Goal: Transaction & Acquisition: Purchase product/service

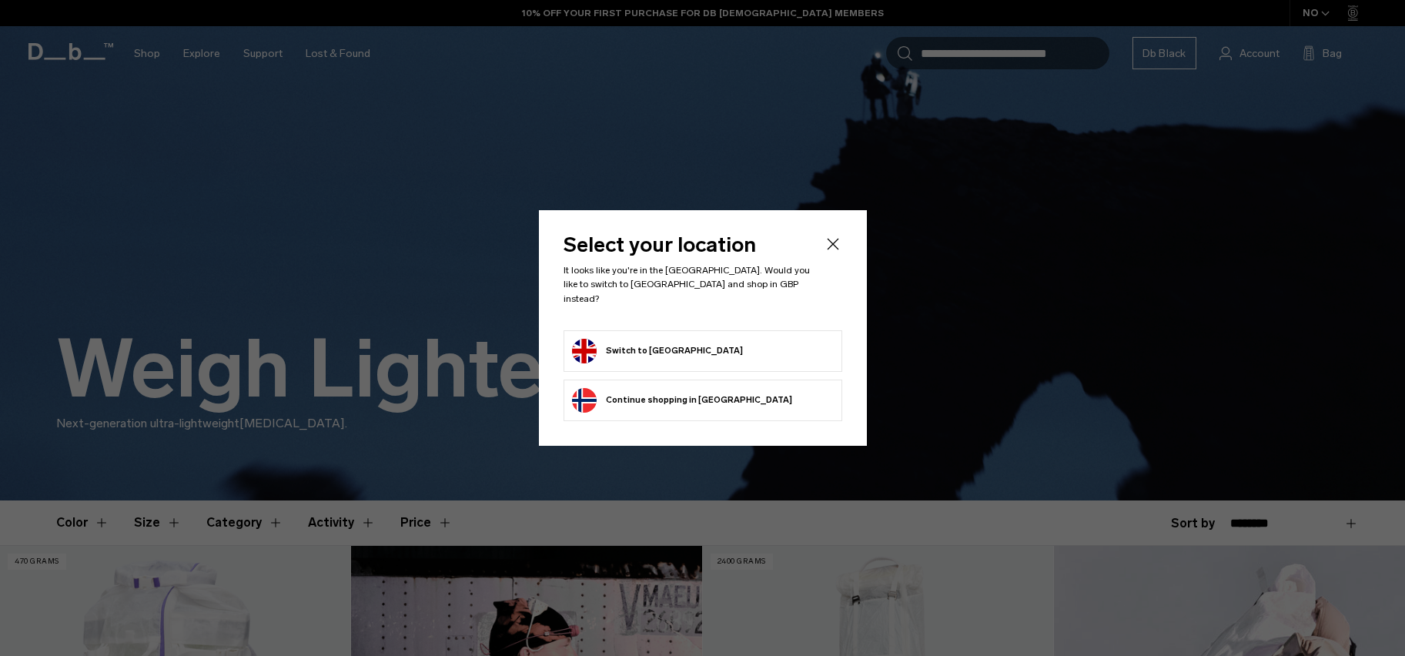
click at [763, 339] on form "Switch to United Kingdom" at bounding box center [703, 351] width 262 height 25
click at [705, 339] on button "Switch to United Kingdom" at bounding box center [657, 351] width 171 height 25
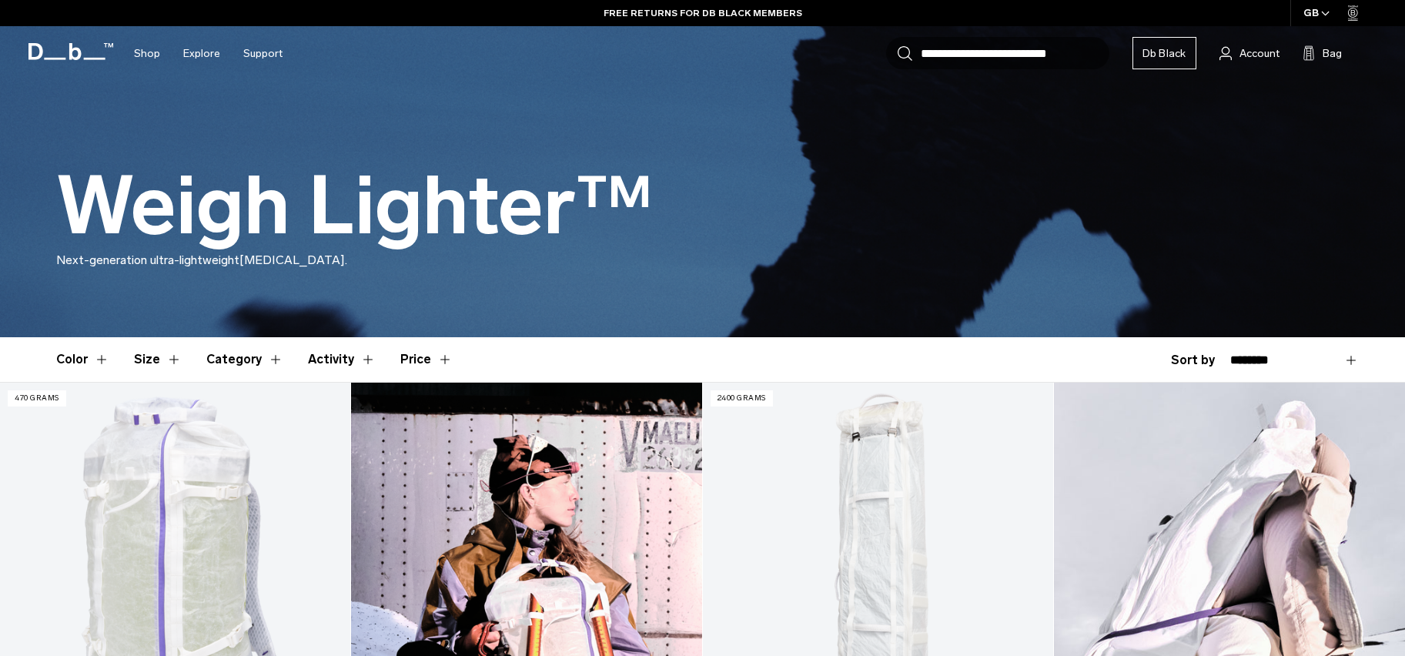
scroll to position [172, 0]
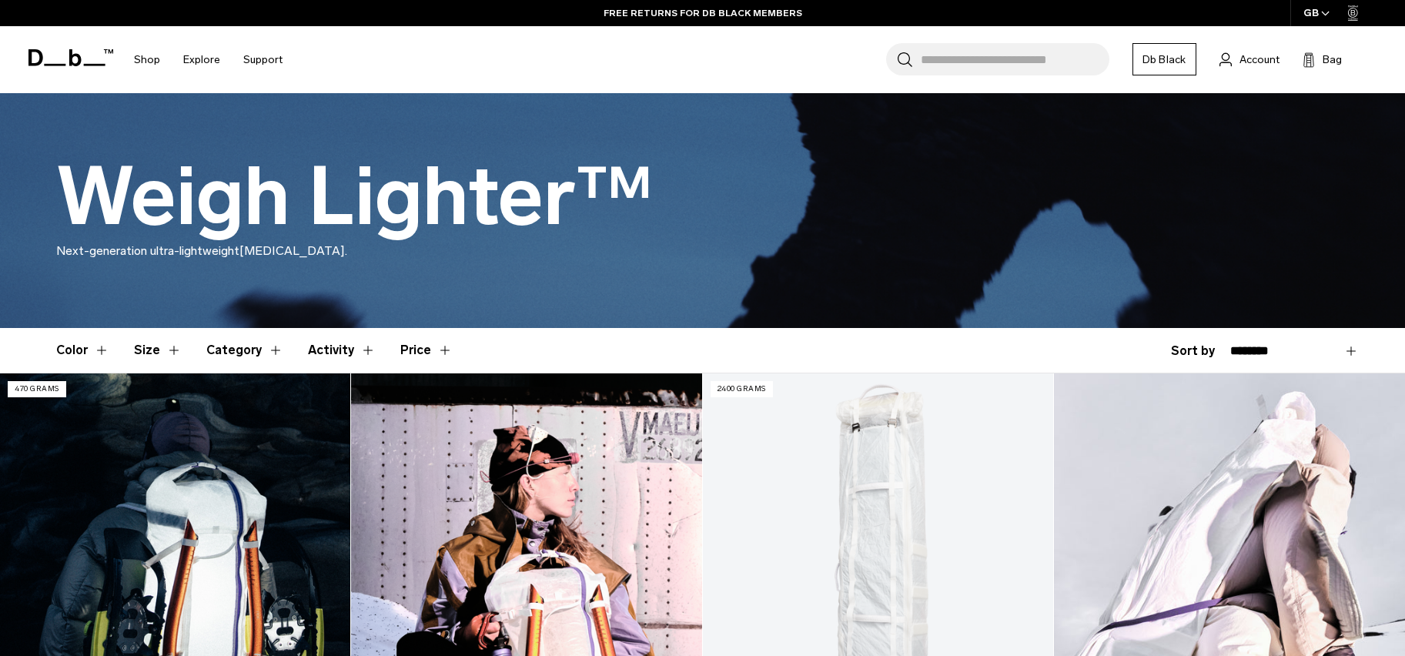
click at [156, 480] on link "Weigh Lighter Backpack 25L" at bounding box center [175, 568] width 350 height 390
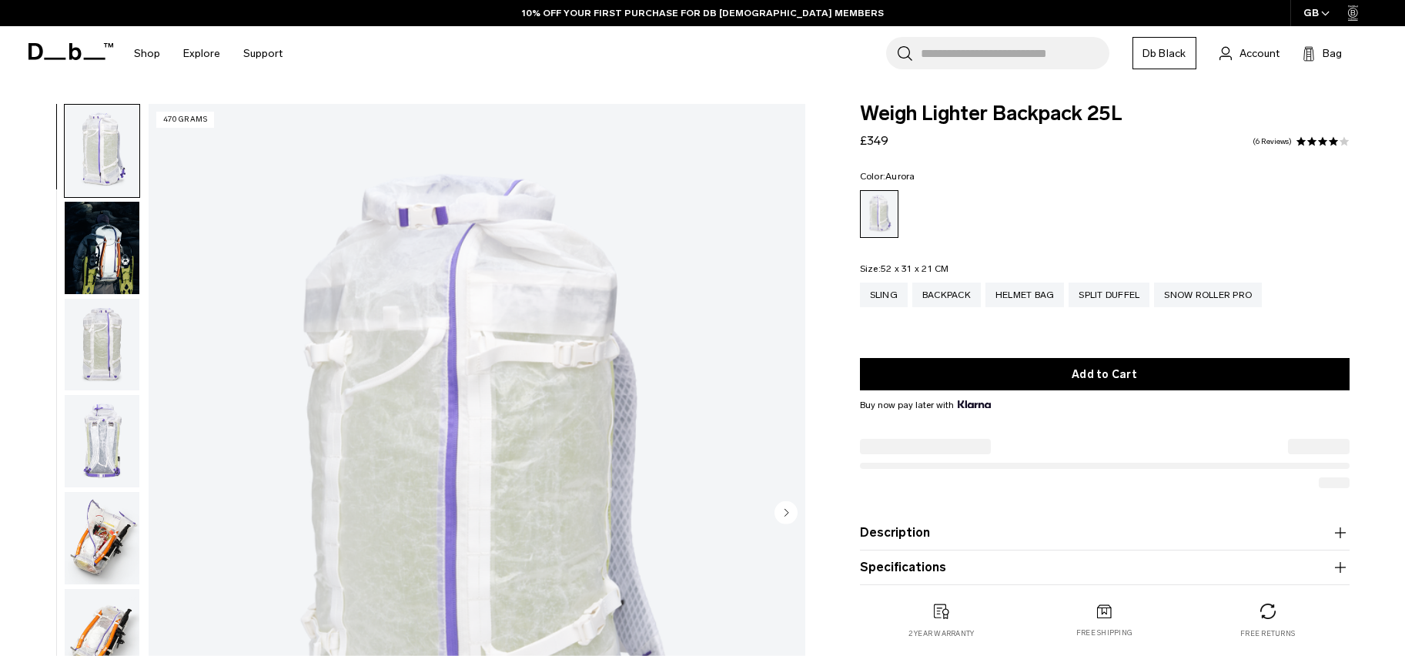
click at [84, 239] on img "button" at bounding box center [102, 248] width 75 height 92
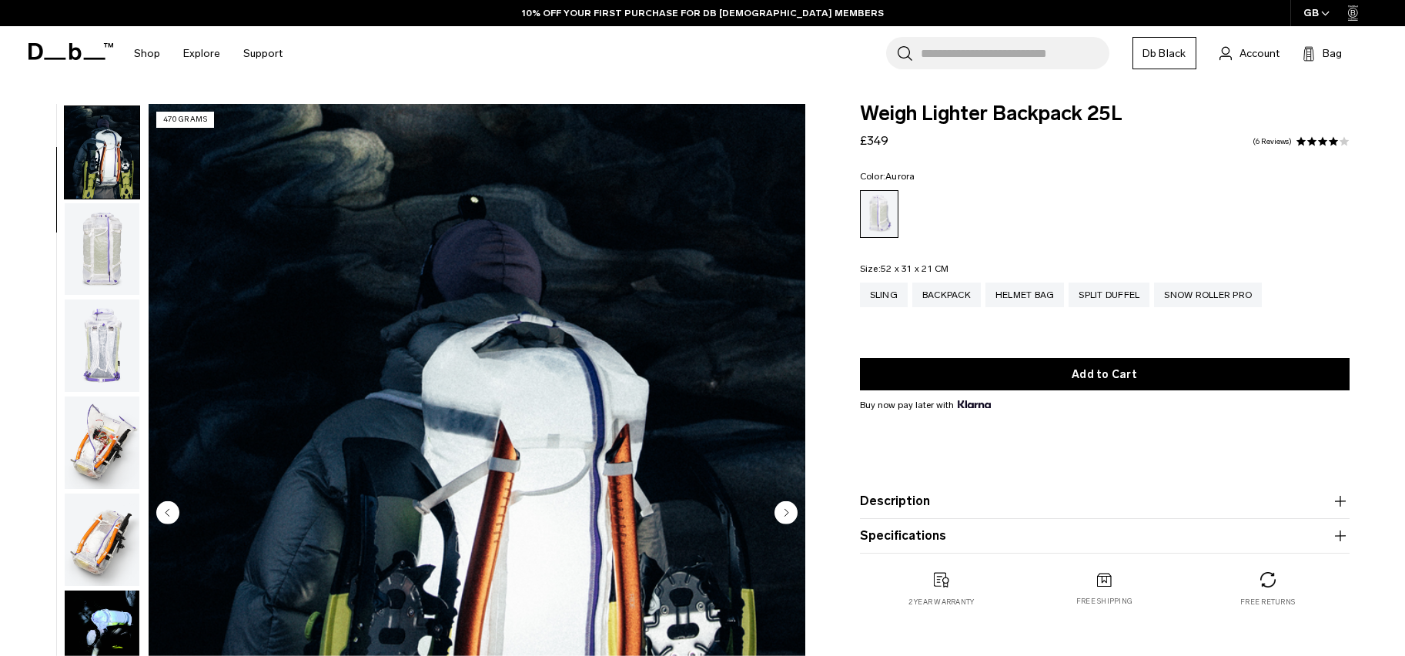
scroll to position [97, 0]
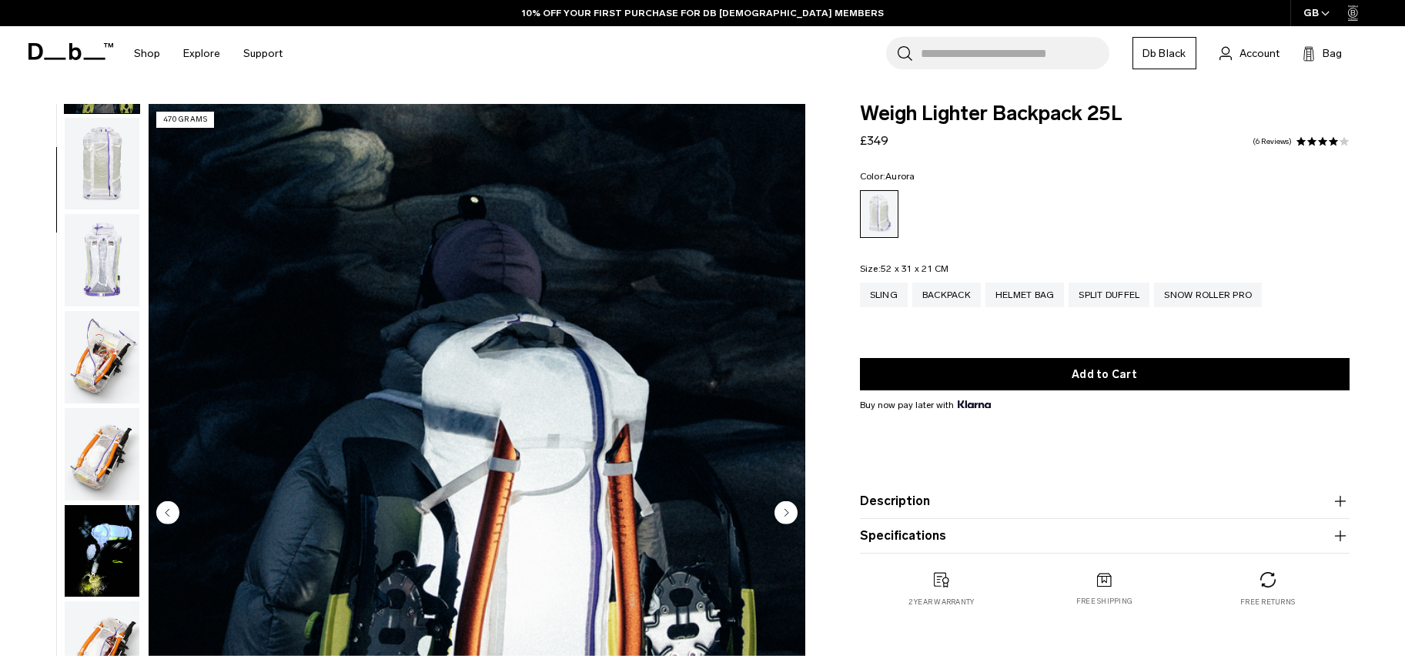
click at [101, 164] on img "button" at bounding box center [102, 164] width 75 height 92
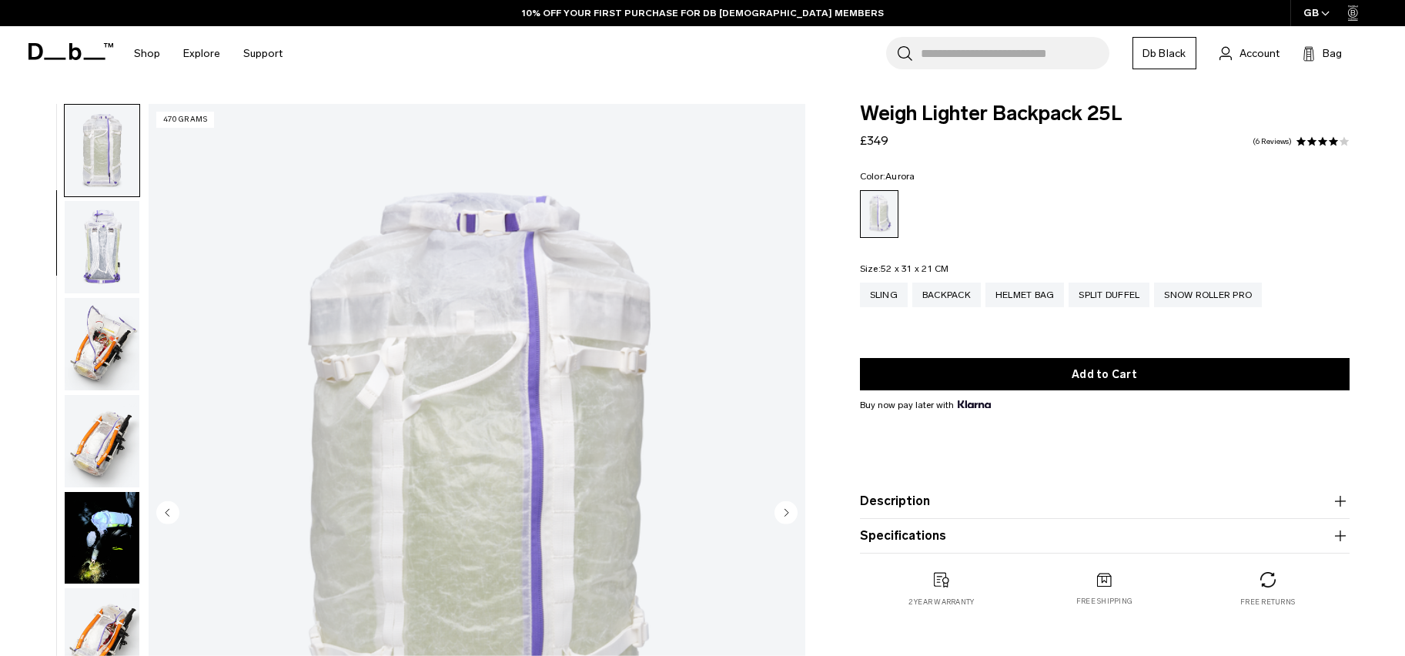
click at [90, 239] on img "button" at bounding box center [102, 247] width 75 height 92
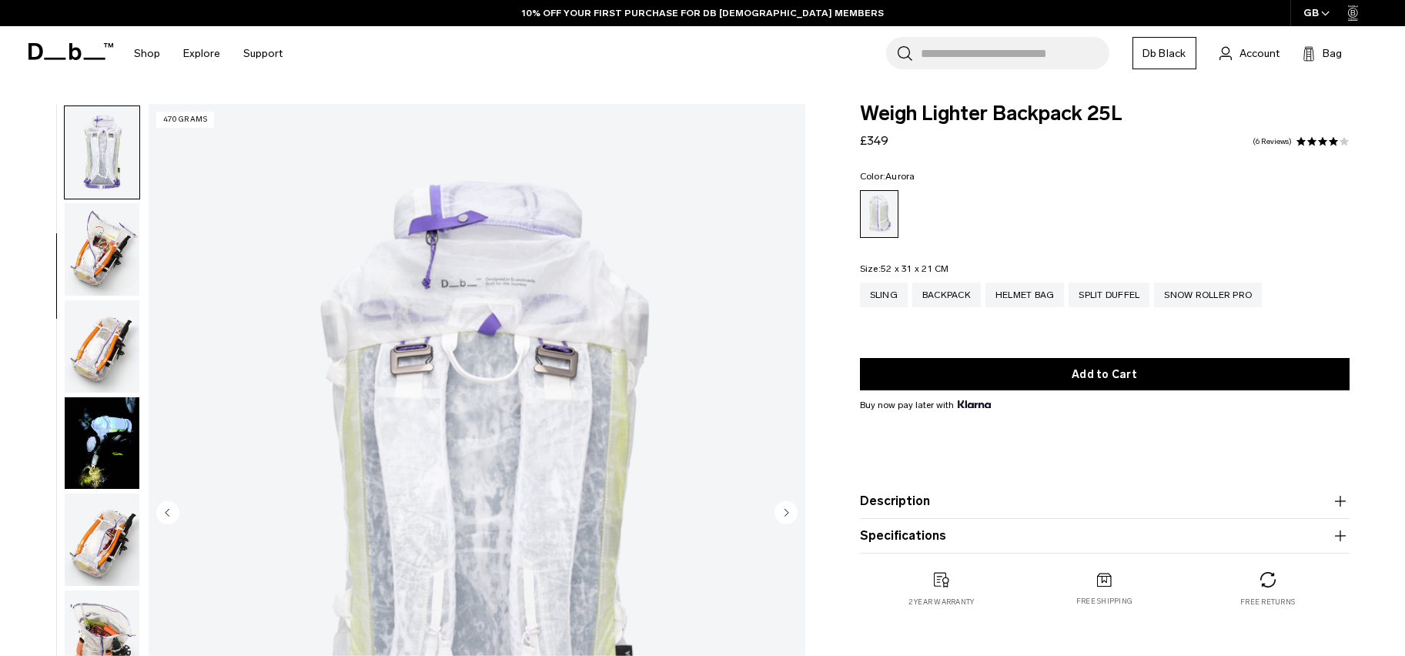
scroll to position [290, 0]
click at [111, 254] on img "button" at bounding box center [102, 248] width 75 height 92
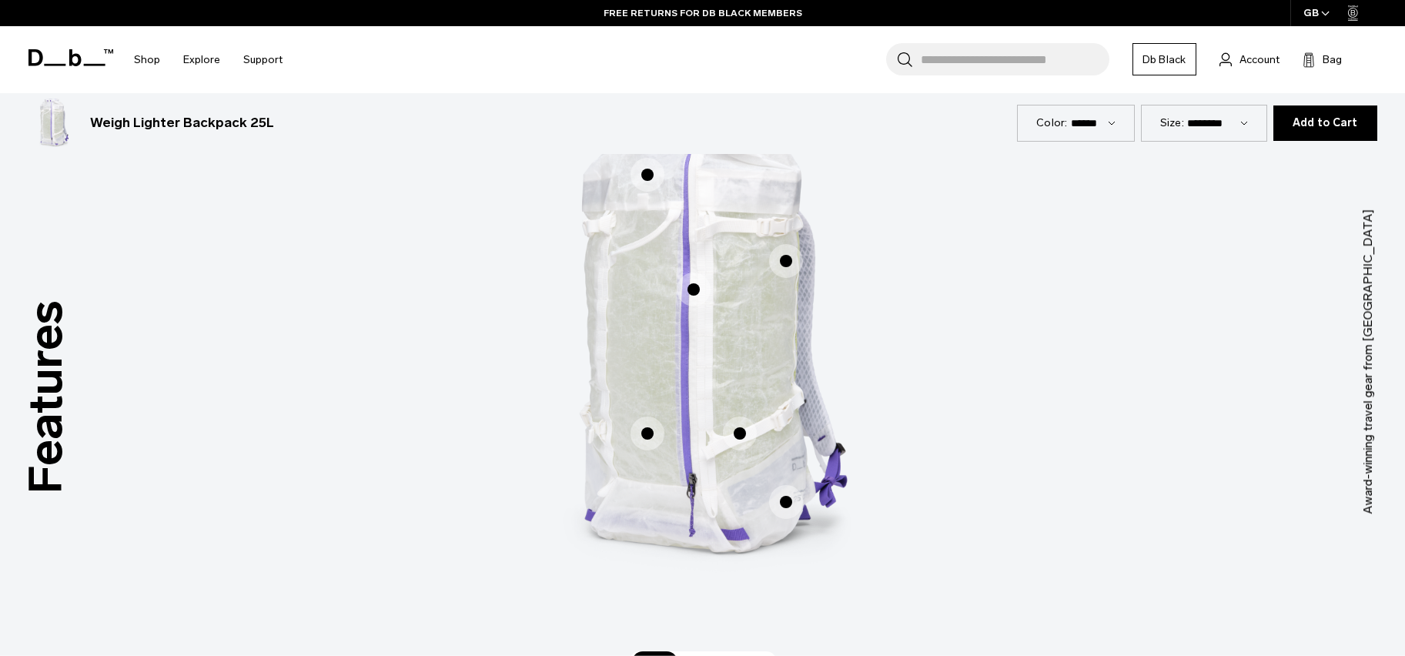
scroll to position [969, 0]
click at [643, 430] on span "1 / 3" at bounding box center [648, 433] width 34 height 34
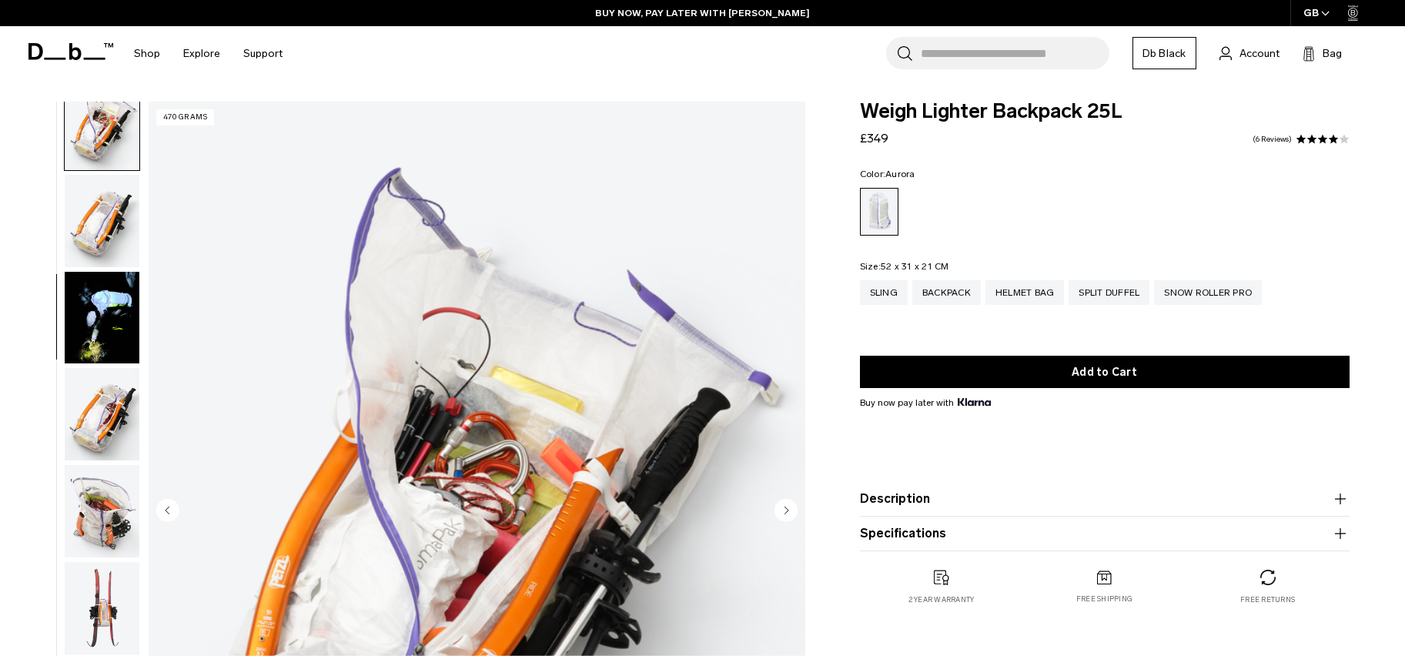
scroll to position [0, 0]
